Goal: Task Accomplishment & Management: Use online tool/utility

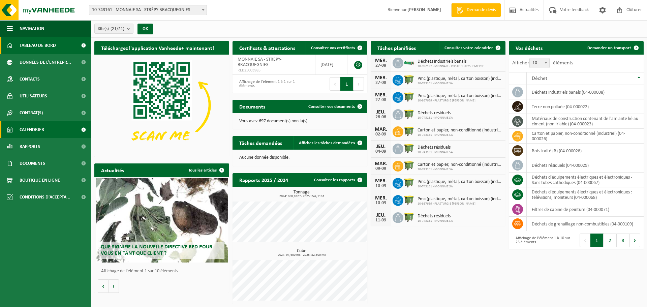
click at [31, 129] on span "Calendrier" at bounding box center [32, 129] width 25 height 17
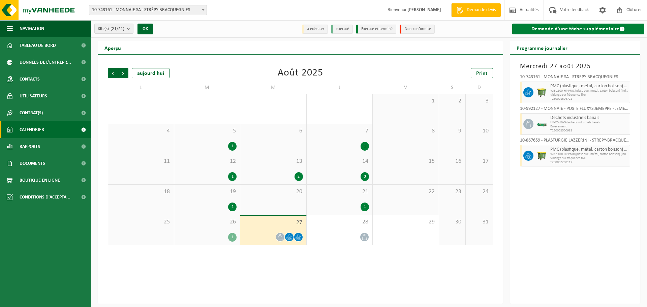
click at [582, 29] on link "Demande d'une tâche supplémentaire" at bounding box center [578, 29] width 132 height 11
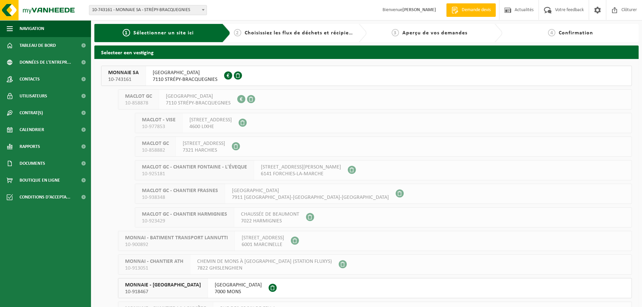
click at [176, 78] on span "7110 STRÉPY-BRACQUEGNIES" at bounding box center [185, 79] width 65 height 7
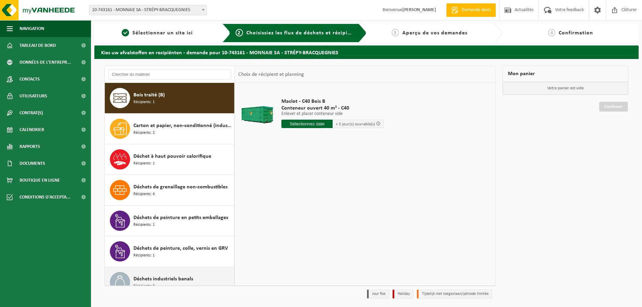
click at [183, 281] on span "Déchets industriels banals" at bounding box center [163, 279] width 60 height 8
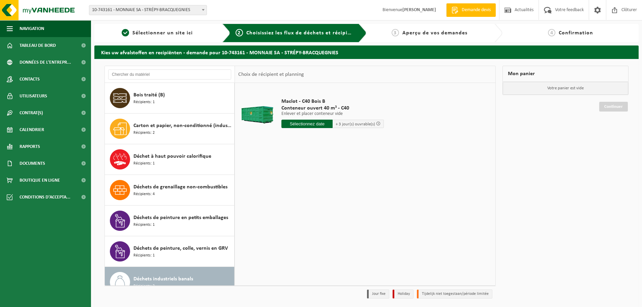
scroll to position [135, 0]
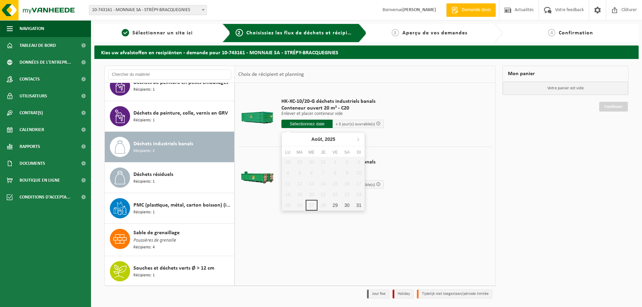
click at [313, 122] on input "text" at bounding box center [306, 124] width 51 height 8
click at [337, 206] on div "29" at bounding box center [335, 205] width 12 height 11
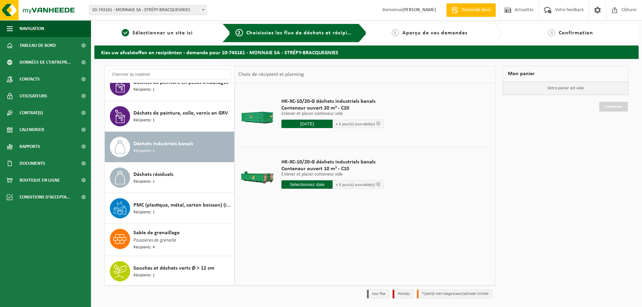
type input "à partir de 2025-08-29"
type input "2025-08-29"
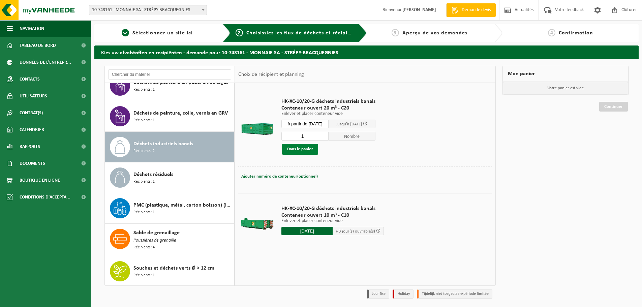
click at [295, 149] on button "Dans le panier" at bounding box center [300, 149] width 36 height 11
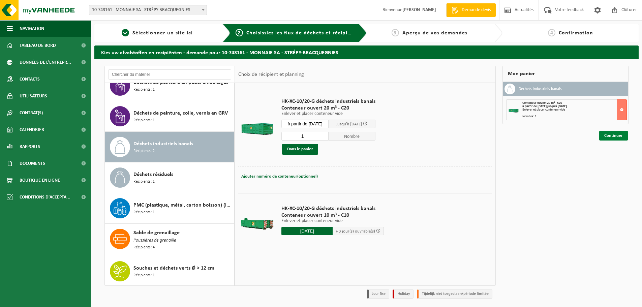
click at [618, 133] on link "Continuer" at bounding box center [613, 136] width 29 height 10
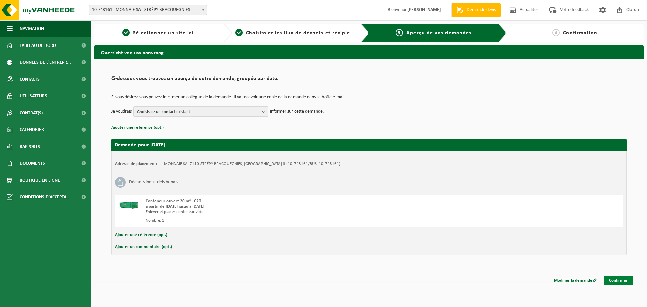
click at [620, 279] on link "Confirmer" at bounding box center [618, 281] width 29 height 10
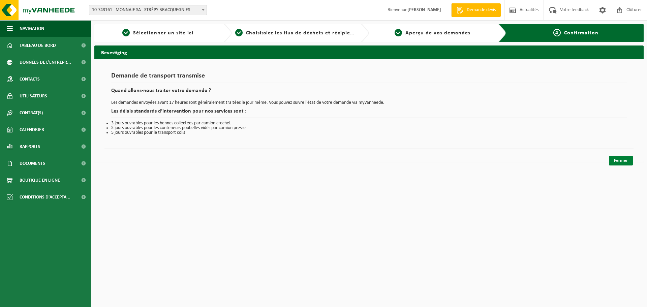
click at [623, 161] on link "Fermer" at bounding box center [621, 161] width 24 height 10
